Goal: Task Accomplishment & Management: Use online tool/utility

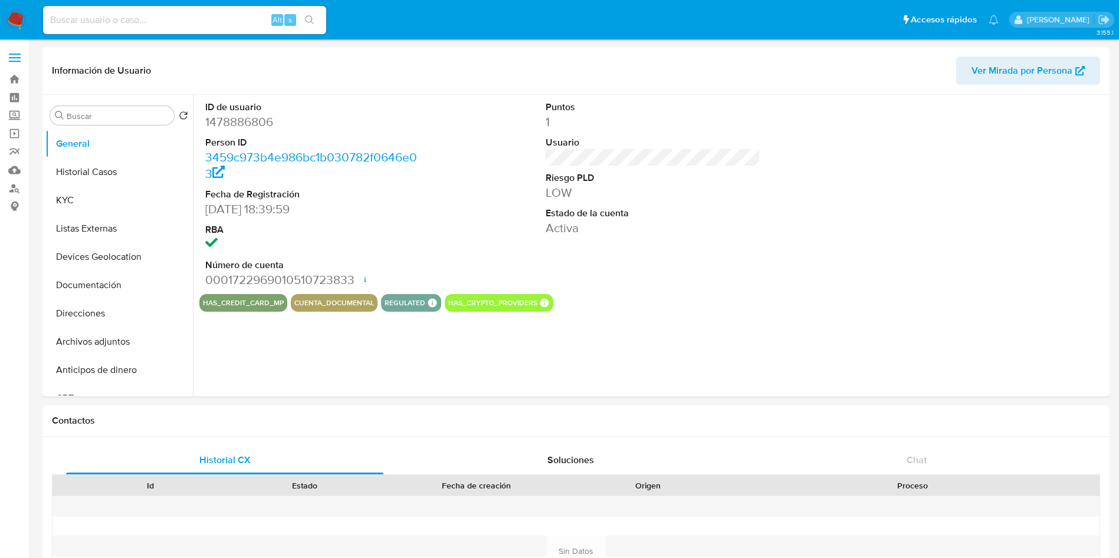
select select "10"
click at [771, 272] on div "ID de usuario 1478886806 Person ID 3459c973b4e986bc1b030782f0646e03 Fecha de Re…" at bounding box center [652, 194] width 907 height 199
click at [11, 15] on img at bounding box center [16, 20] width 20 height 20
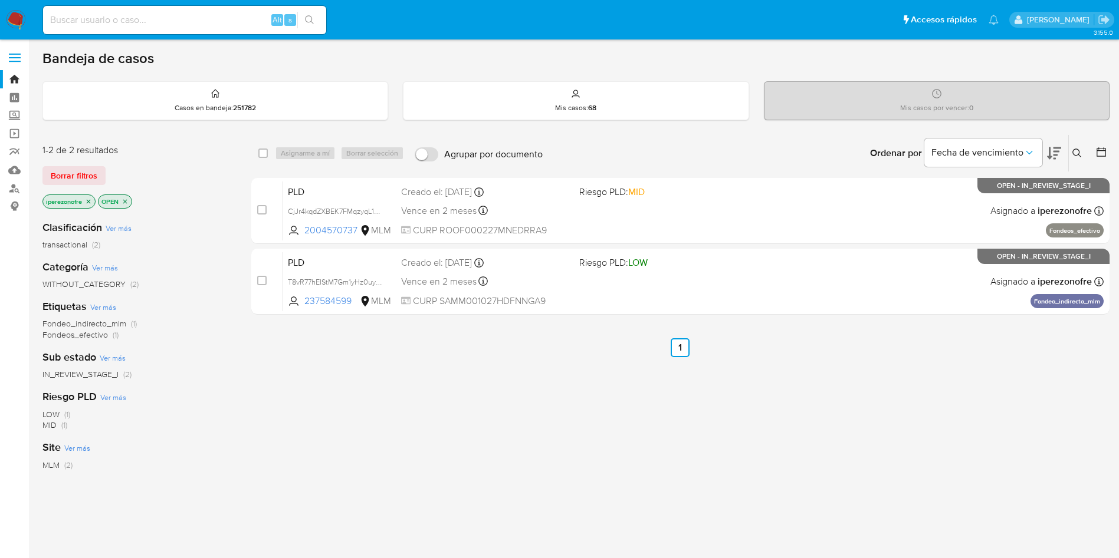
click at [1076, 154] on icon at bounding box center [1076, 153] width 9 height 9
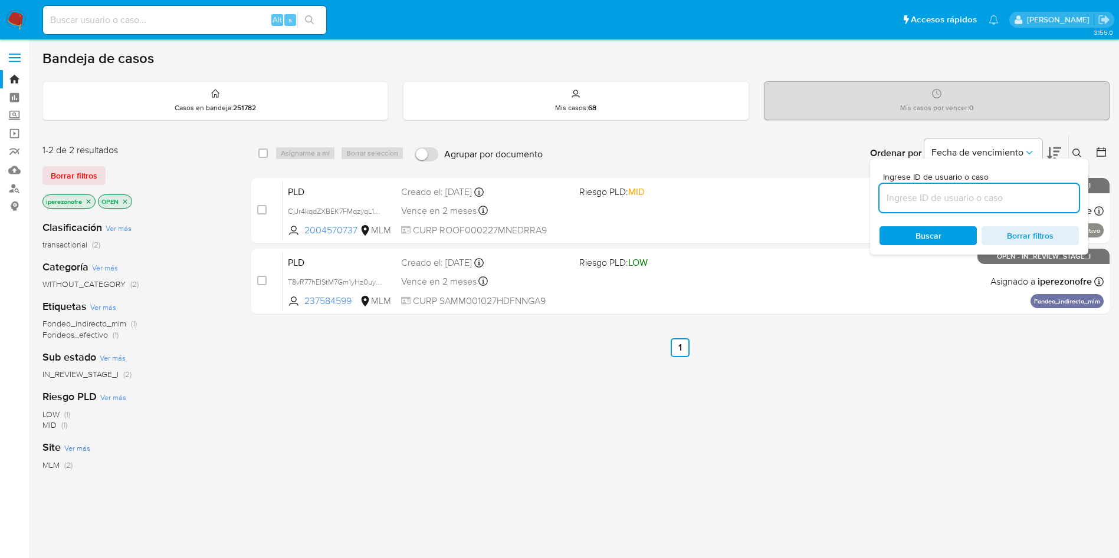
click at [925, 196] on input at bounding box center [978, 197] width 199 height 15
type input "241378216"
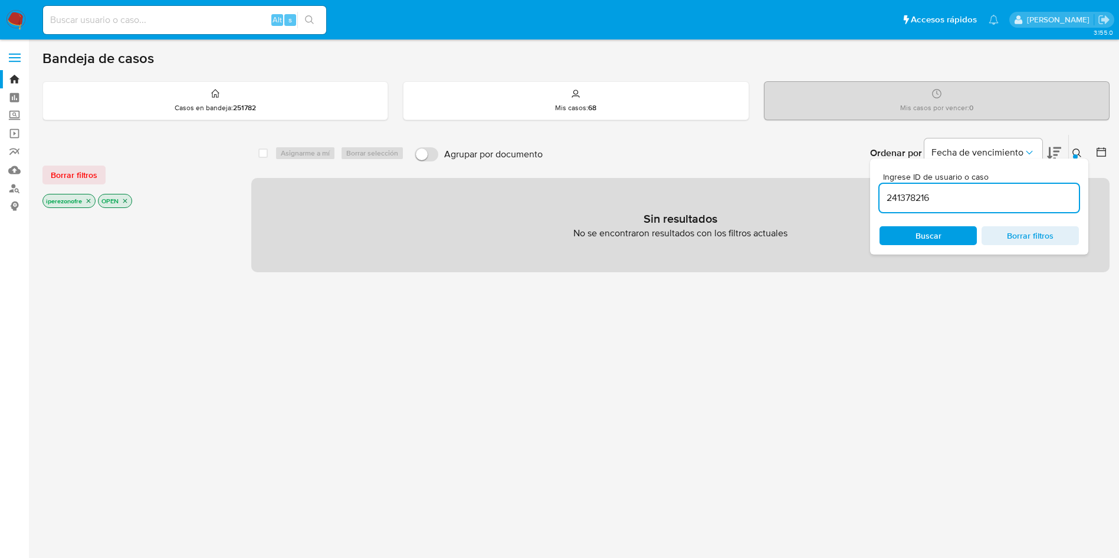
click at [948, 239] on span "Buscar" at bounding box center [927, 236] width 81 height 17
click at [88, 198] on icon "close-filter" at bounding box center [88, 201] width 7 height 7
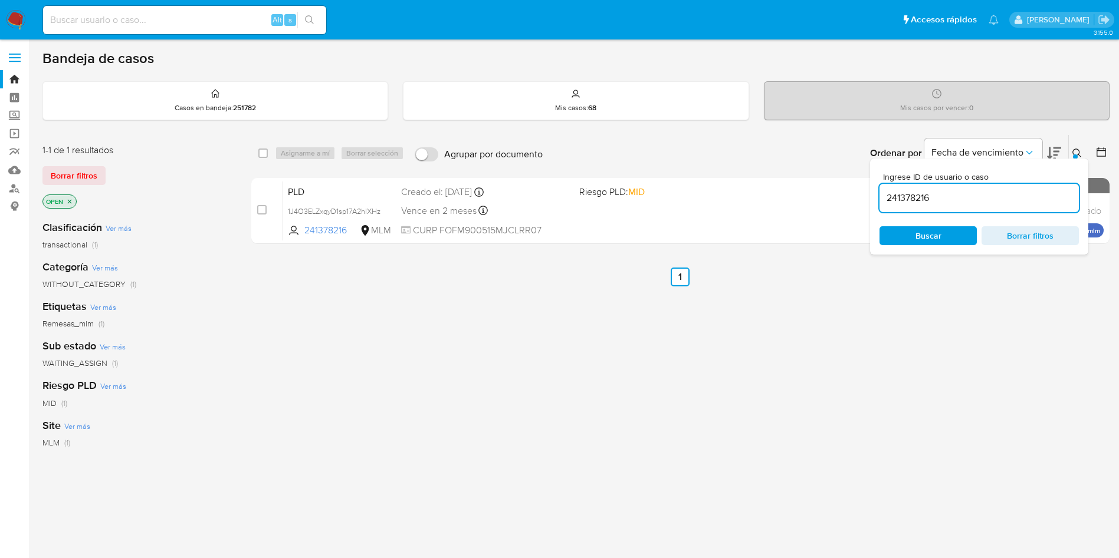
click at [70, 203] on icon "close-filter" at bounding box center [69, 201] width 7 height 7
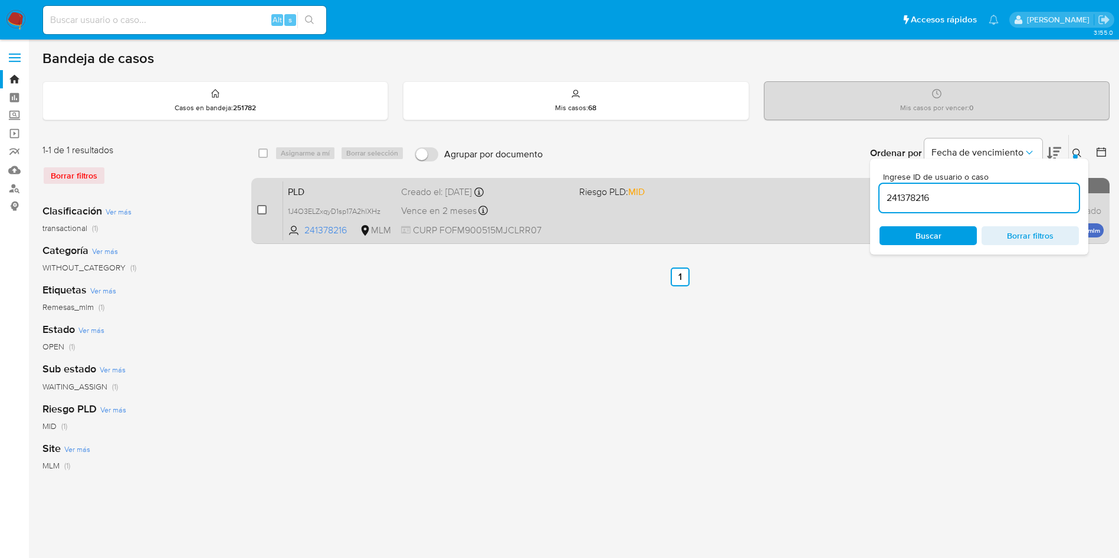
click at [259, 206] on input "checkbox" at bounding box center [261, 209] width 9 height 9
checkbox input "true"
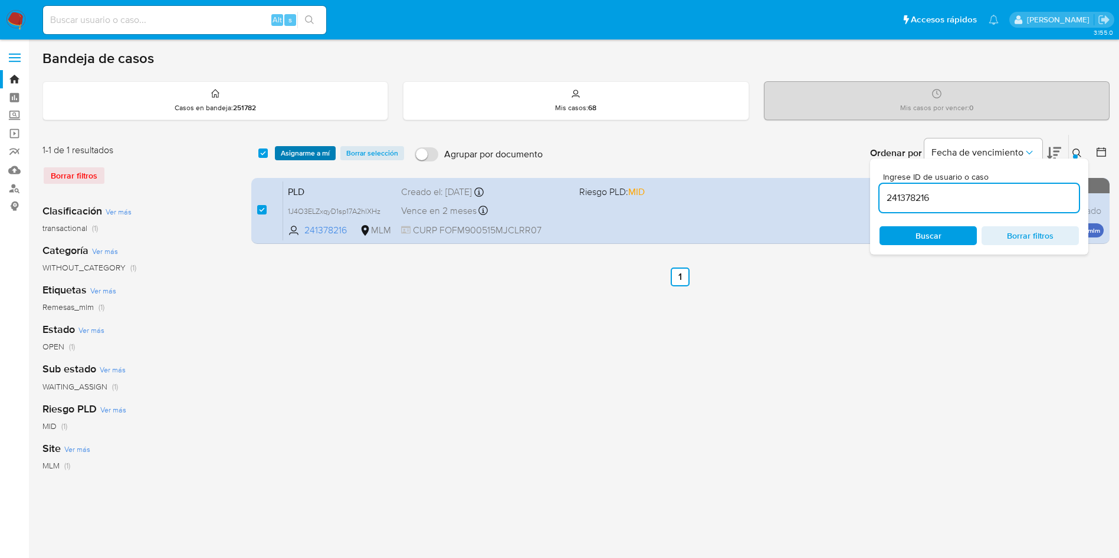
click at [292, 147] on span "Asignarme a mí" at bounding box center [305, 153] width 49 height 12
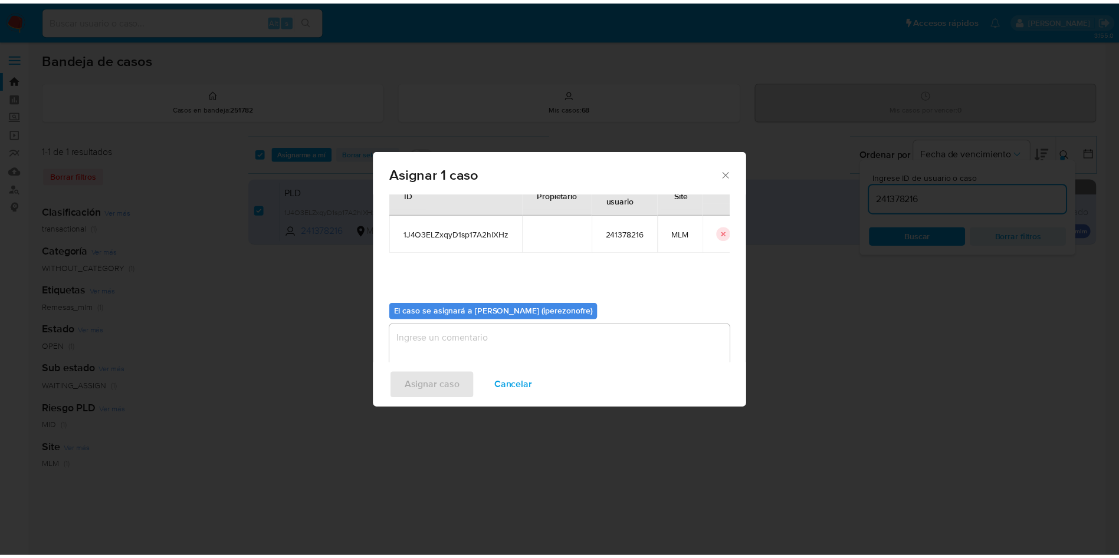
scroll to position [61, 0]
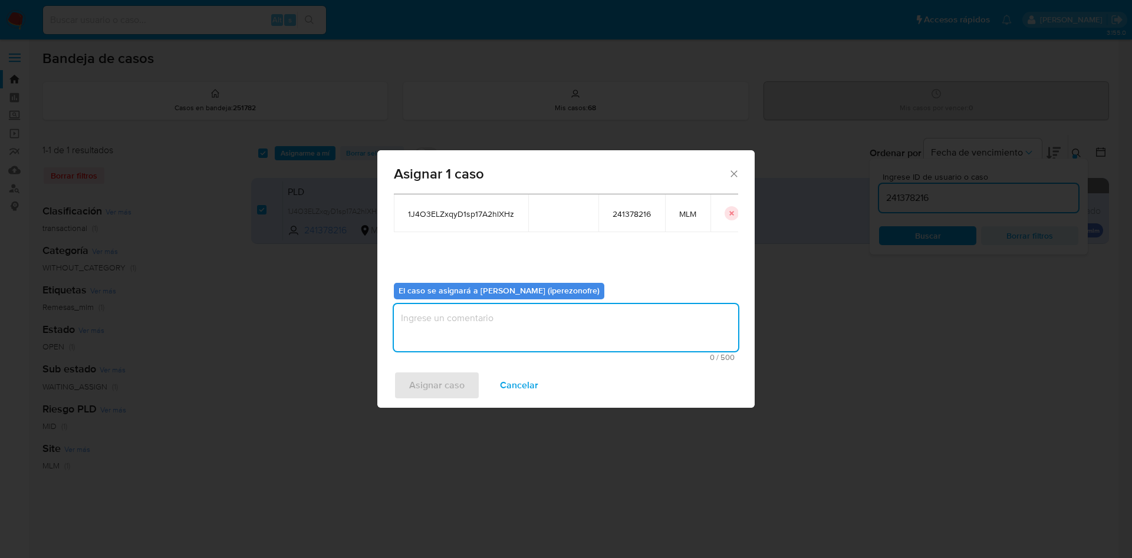
click at [564, 330] on textarea "assign-modal" at bounding box center [566, 327] width 344 height 47
type textarea "IPO"
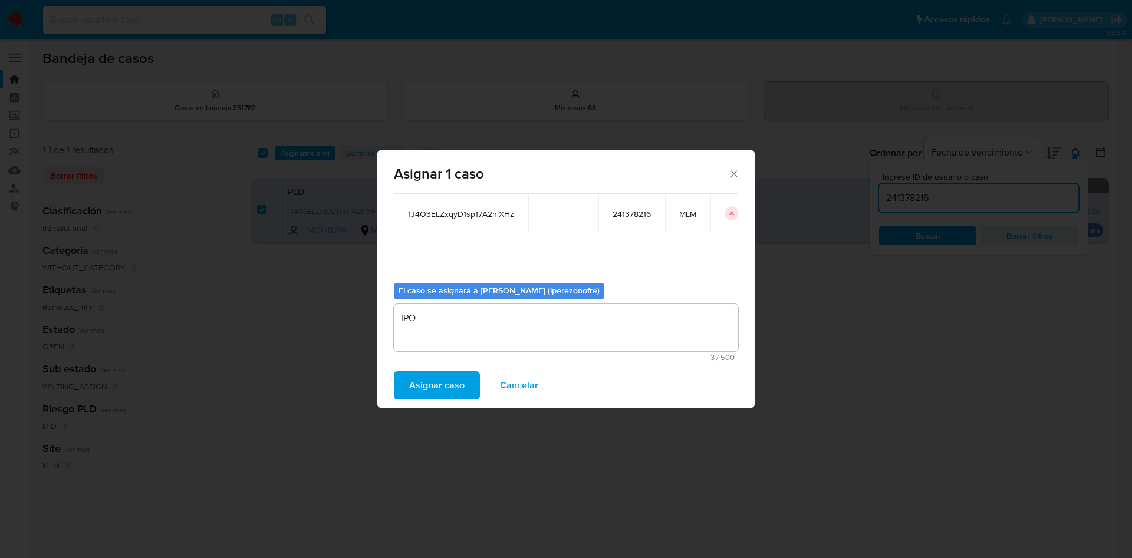
click at [432, 386] on span "Asignar caso" at bounding box center [436, 386] width 55 height 26
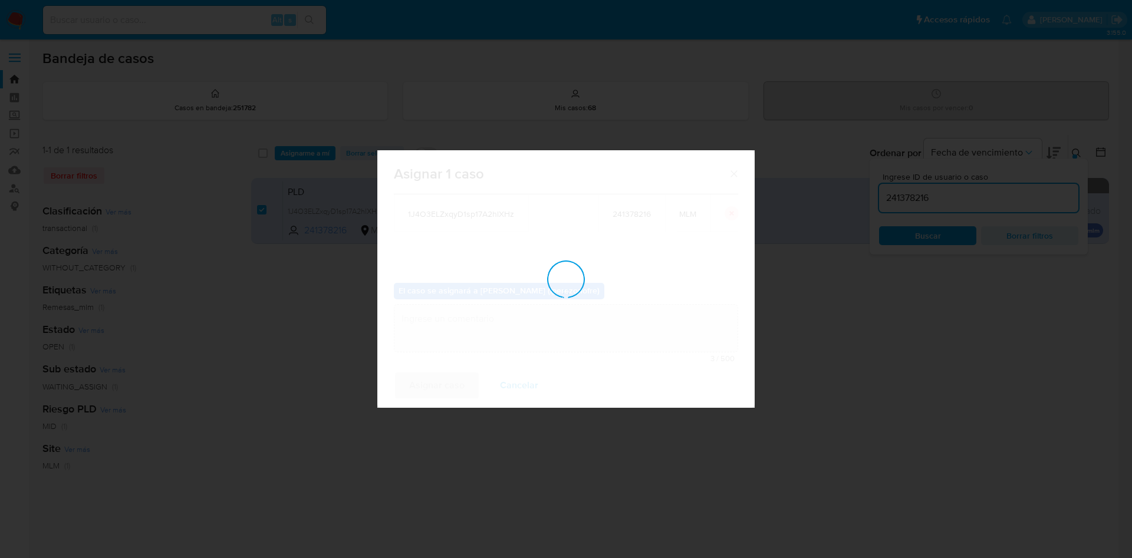
checkbox input "false"
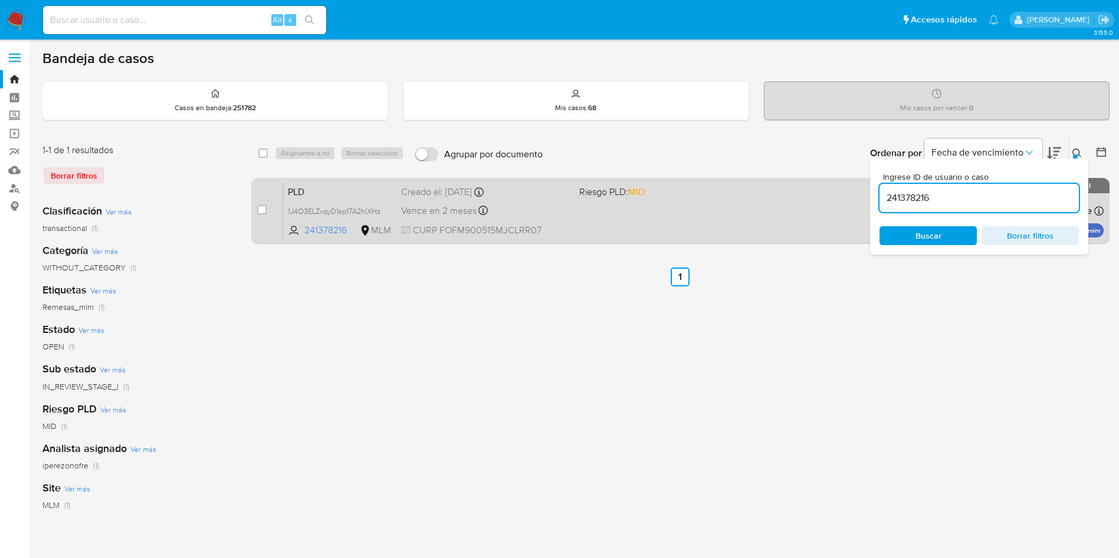
click at [578, 217] on div "PLD 1J4O3ELZxqyD1sp17A2hlXHz 241378216 MLM Riesgo PLD: MID Creado el: [DATE] Cr…" at bounding box center [693, 211] width 820 height 60
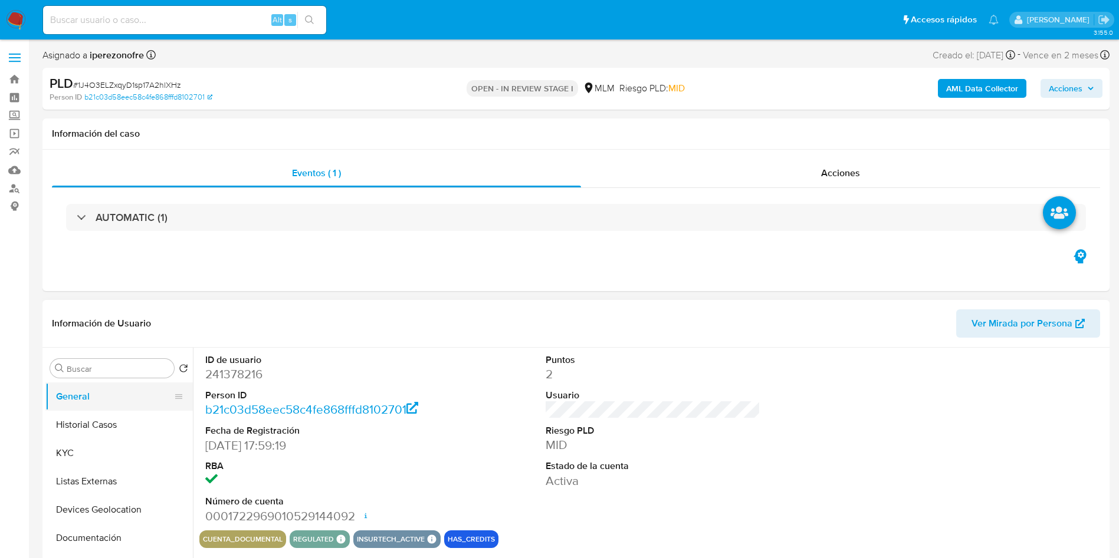
select select "10"
click at [110, 429] on button "Historial Casos" at bounding box center [114, 425] width 138 height 28
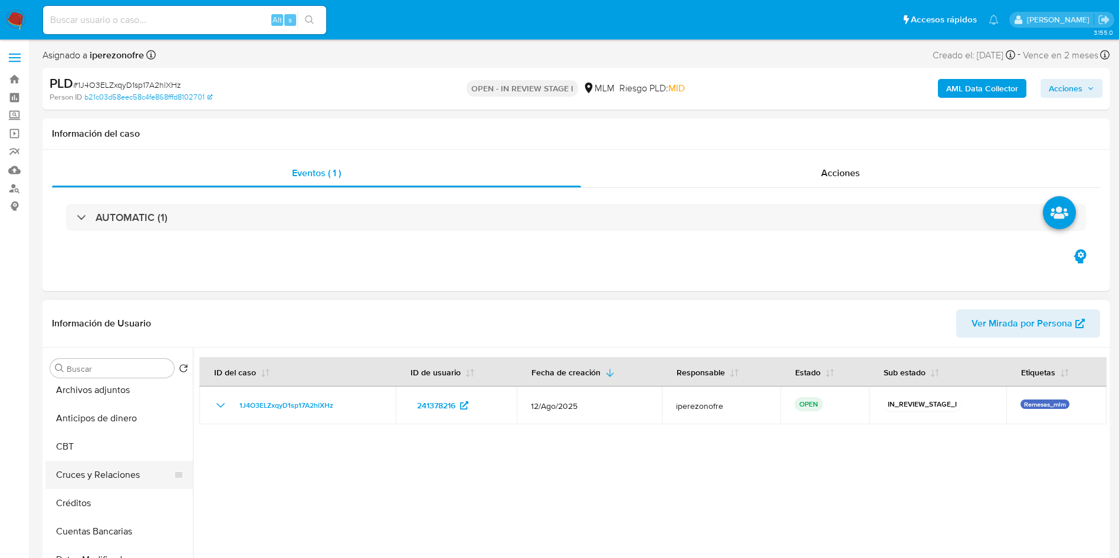
scroll to position [177, 0]
click at [123, 423] on button "Archivos adjuntos" at bounding box center [114, 418] width 138 height 28
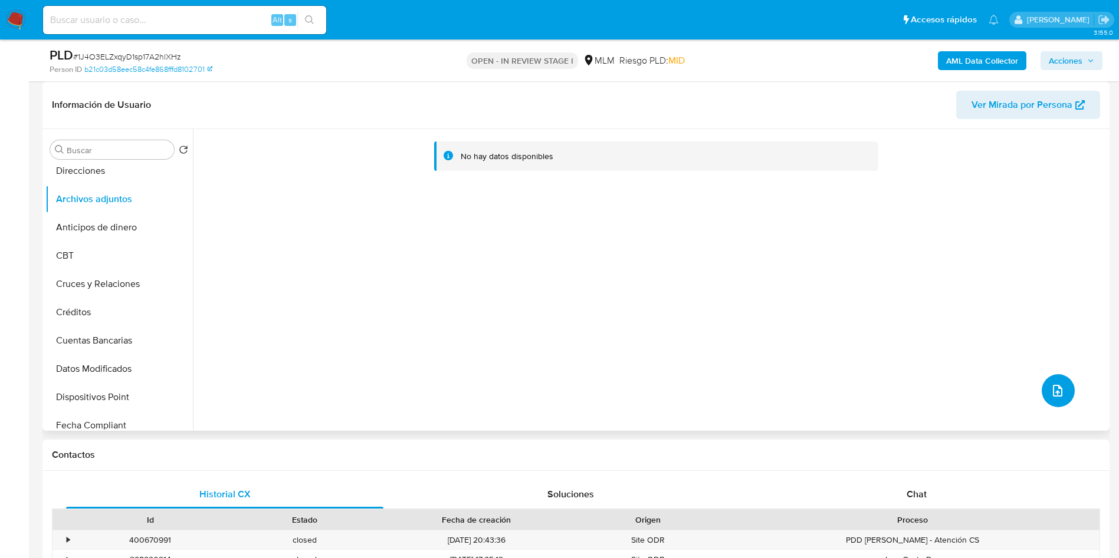
click at [1051, 396] on icon "upload-file" at bounding box center [1057, 391] width 14 height 14
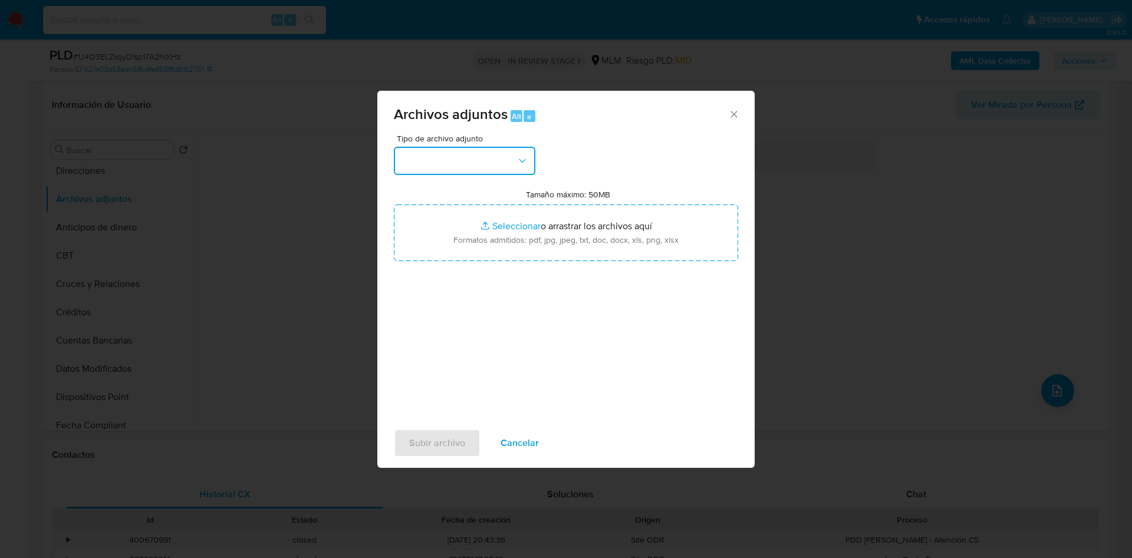
click at [448, 155] on button "button" at bounding box center [465, 161] width 142 height 28
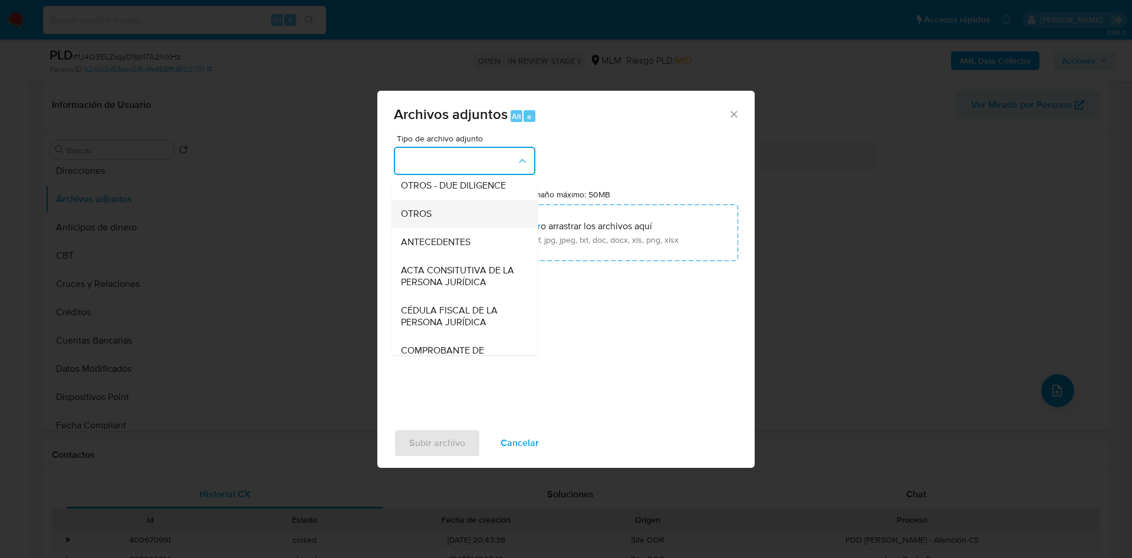
click at [423, 211] on div "OTROS" at bounding box center [461, 214] width 120 height 28
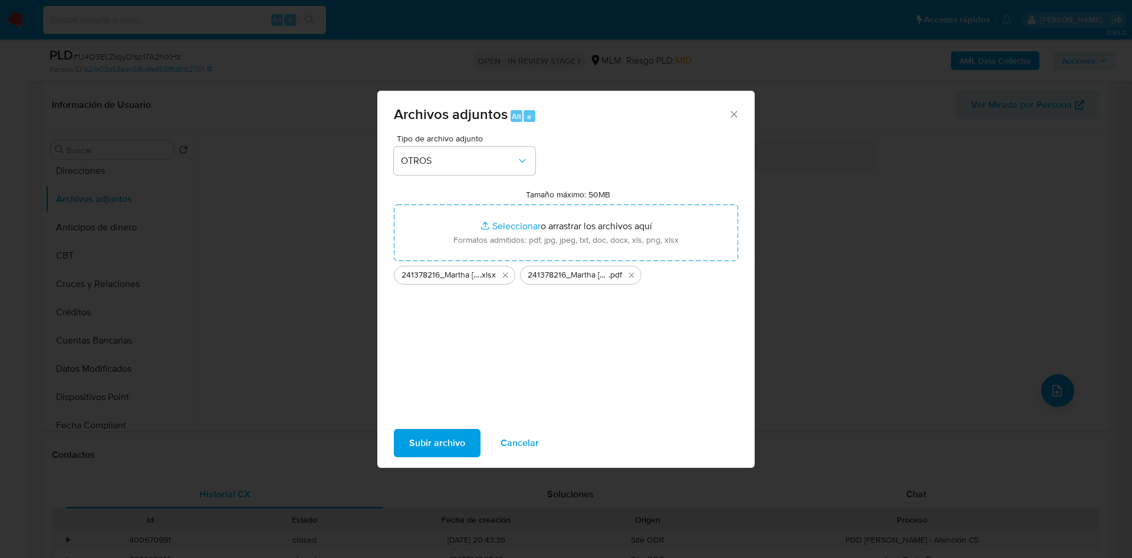
click at [455, 446] on span "Subir archivo" at bounding box center [437, 443] width 56 height 26
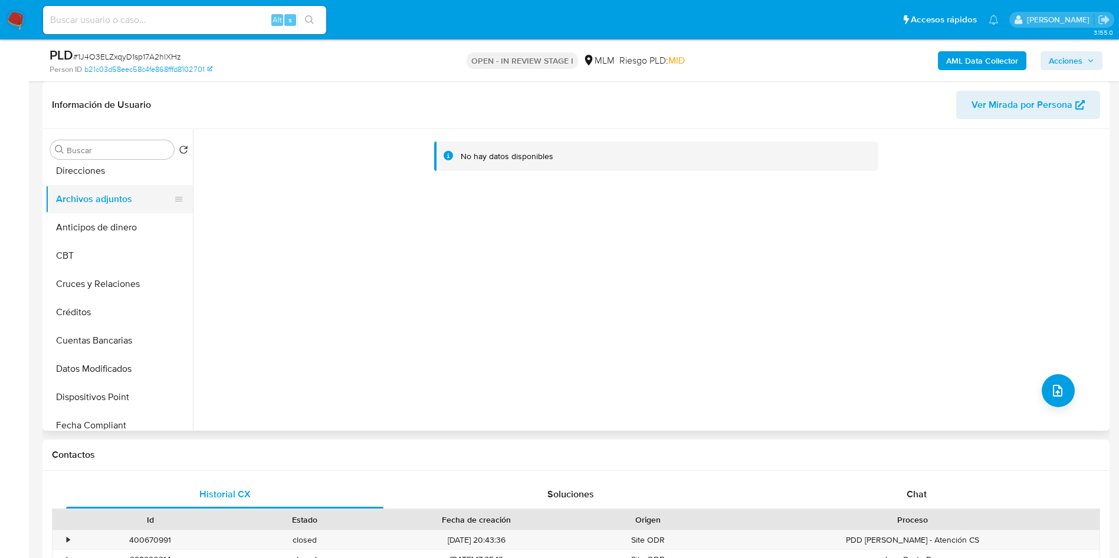
click at [103, 212] on button "Archivos adjuntos" at bounding box center [114, 199] width 138 height 28
click at [104, 223] on button "Anticipos de dinero" at bounding box center [114, 227] width 138 height 28
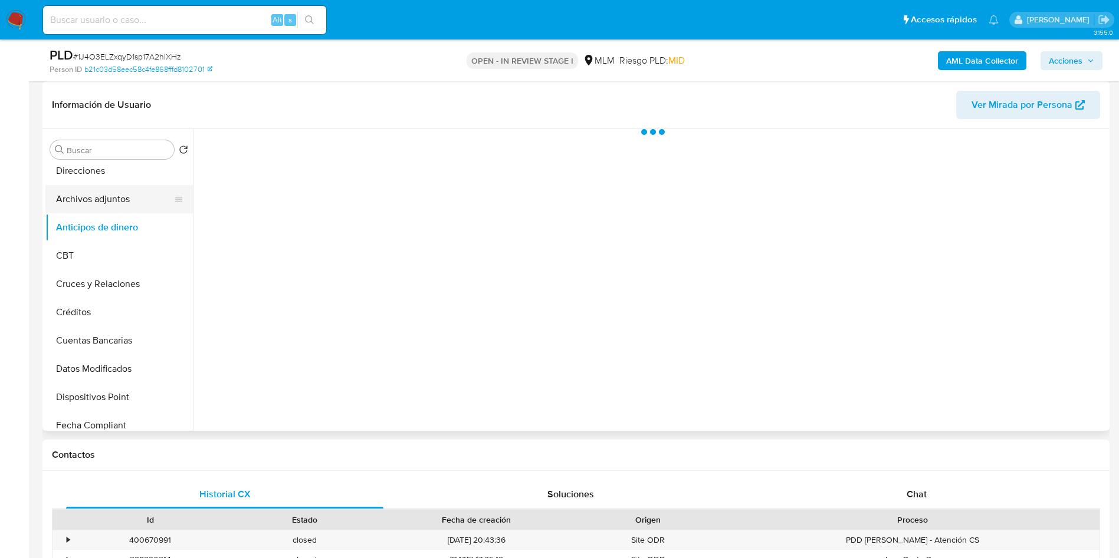
click at [101, 203] on button "Archivos adjuntos" at bounding box center [114, 199] width 138 height 28
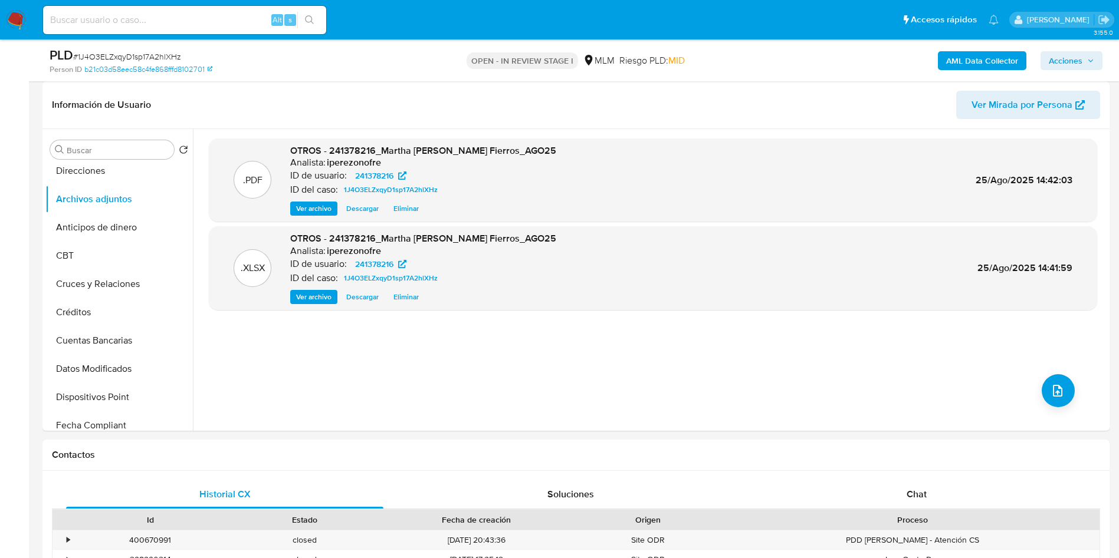
click at [1086, 58] on span "Acciones" at bounding box center [1070, 60] width 45 height 17
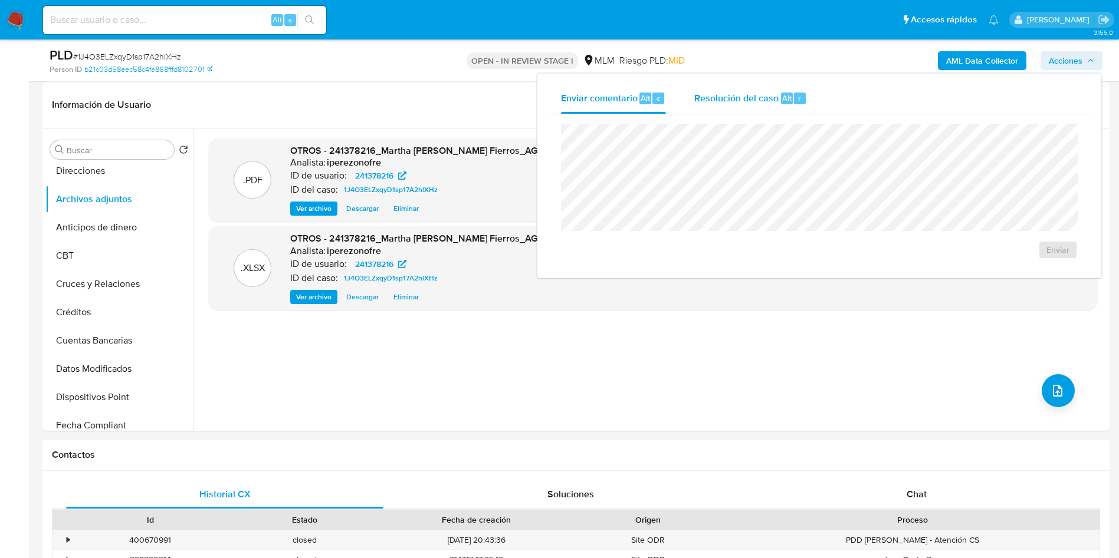
click at [712, 93] on span "Resolución del caso" at bounding box center [736, 98] width 84 height 14
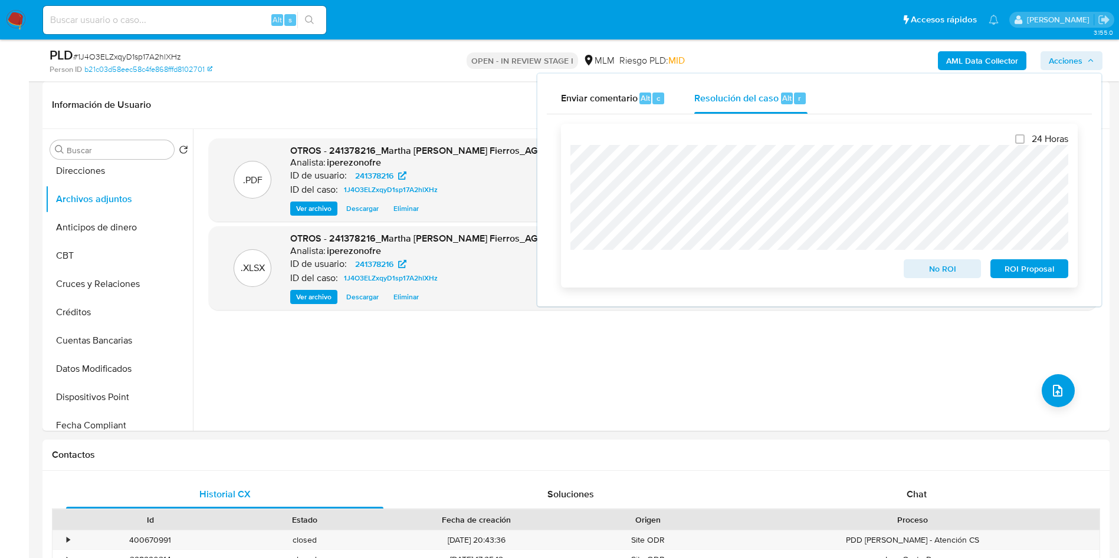
click at [928, 275] on span "No ROI" at bounding box center [942, 269] width 61 height 17
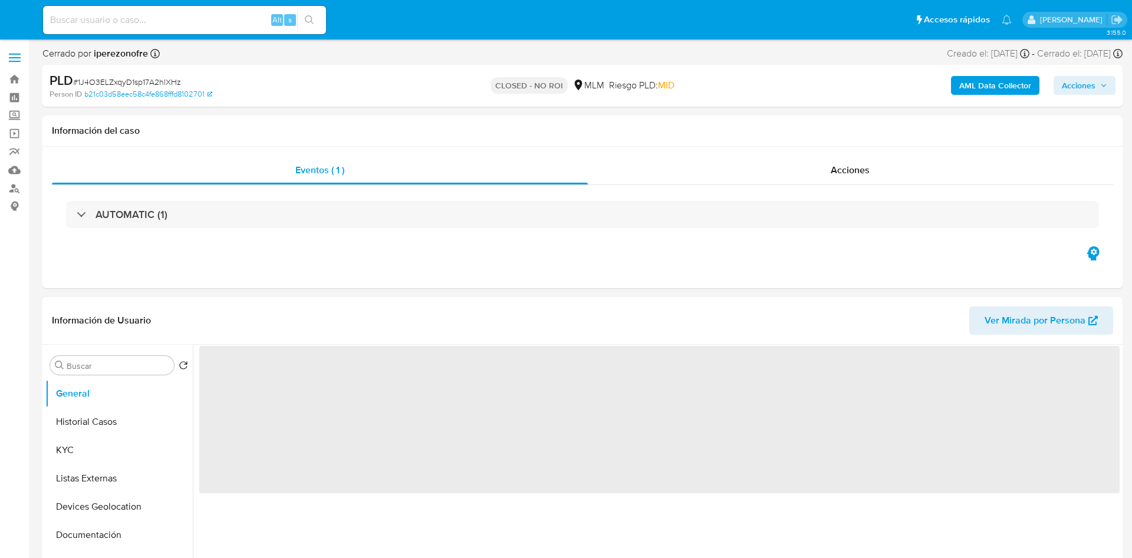
select select "10"
